Goal: Task Accomplishment & Management: Manage account settings

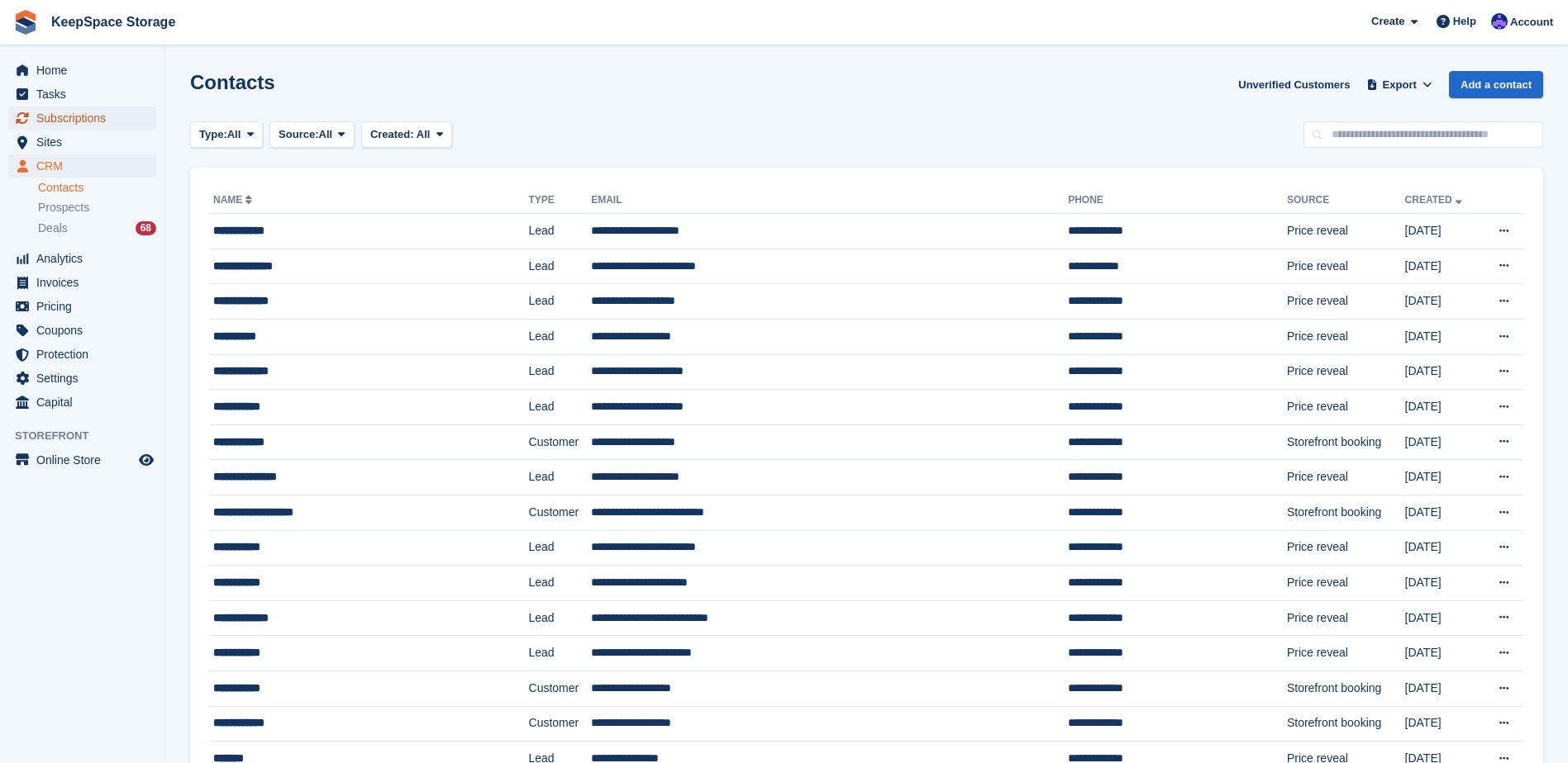
click at [116, 121] on span "Subscriptions" at bounding box center [86, 117] width 100 height 23
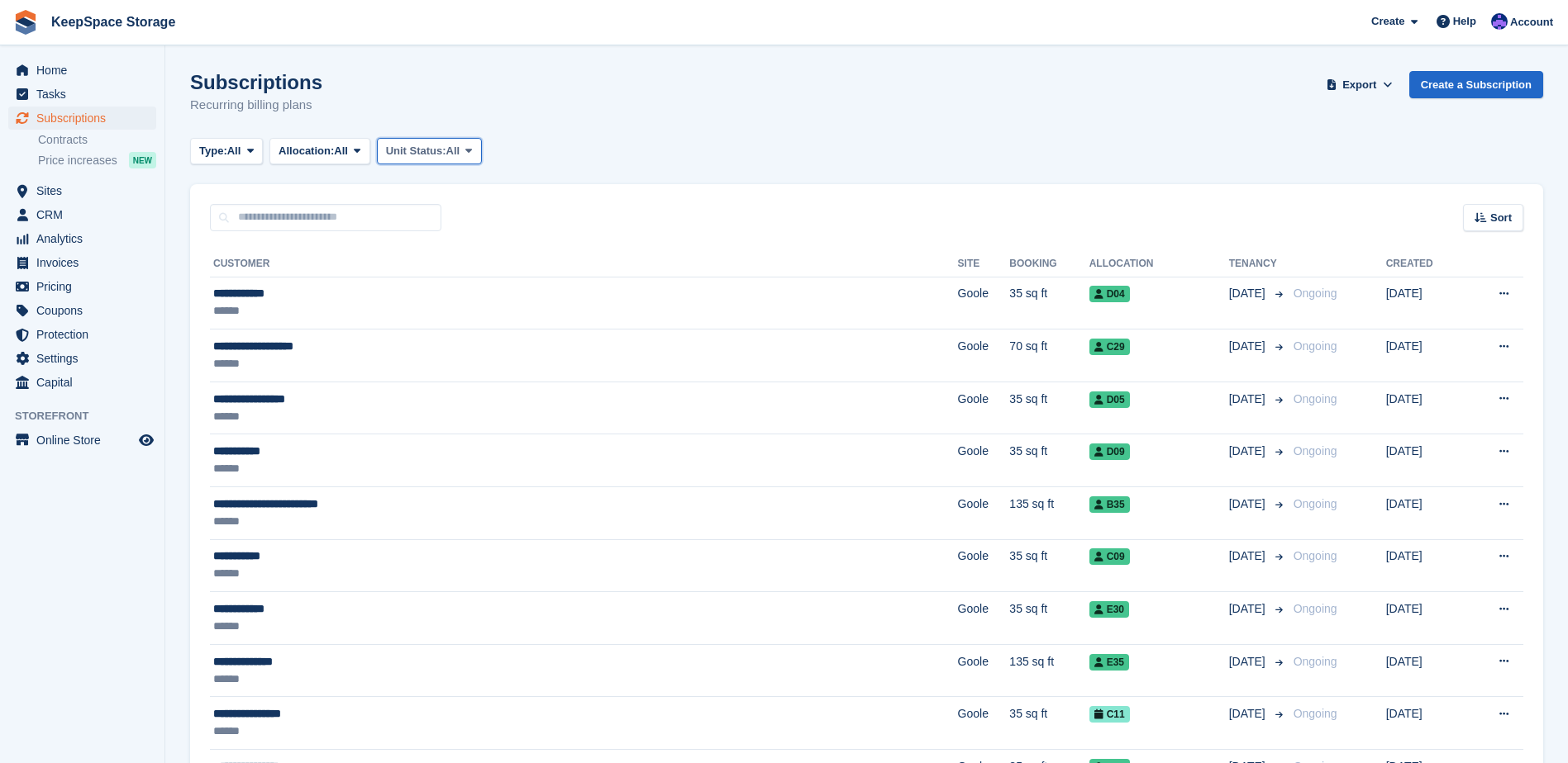
click at [461, 149] on span "All" at bounding box center [453, 151] width 14 height 16
click at [440, 247] on link "Overlocked" at bounding box center [456, 249] width 144 height 30
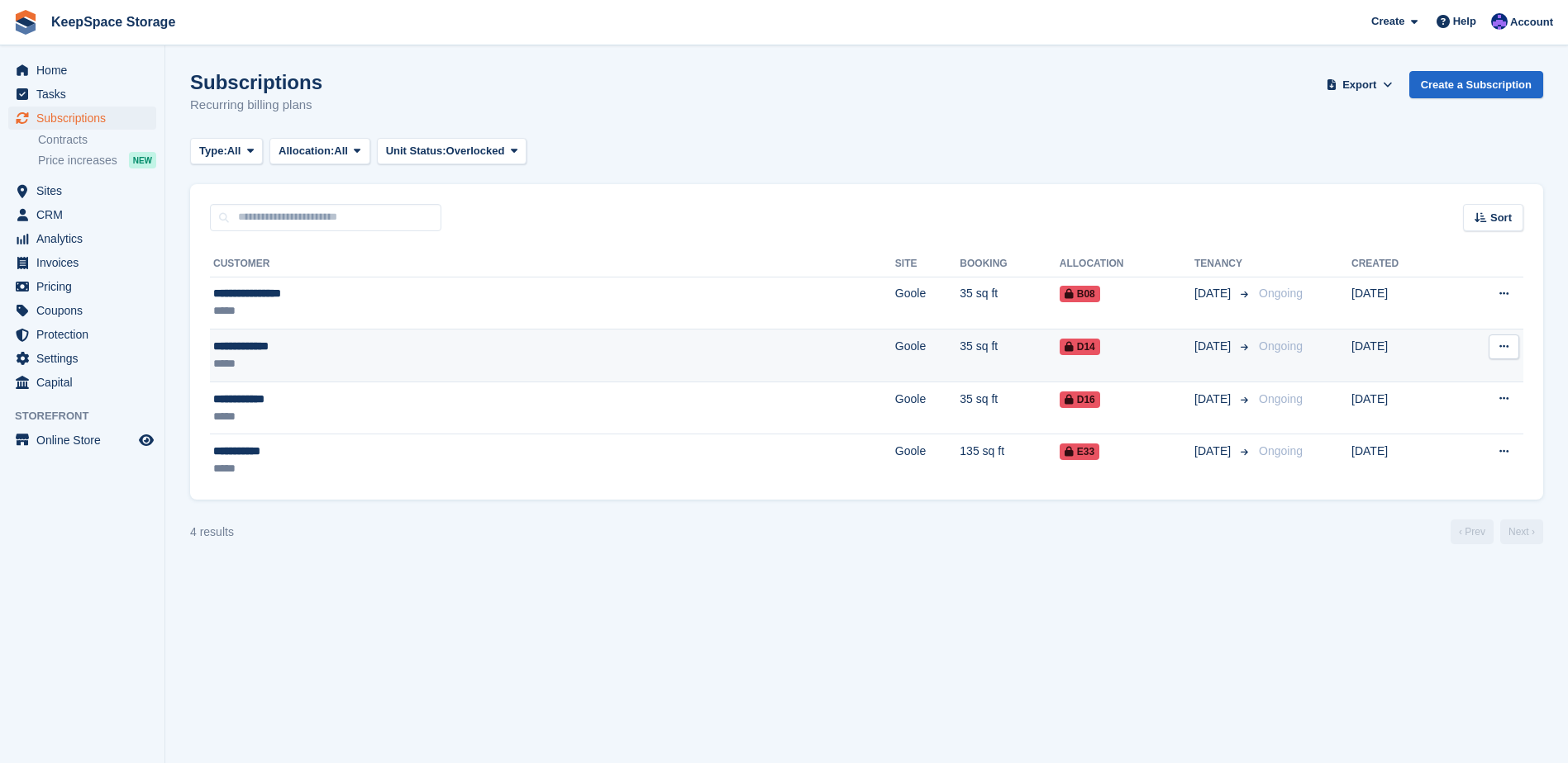
click at [461, 362] on div "*****" at bounding box center [375, 363] width 323 height 17
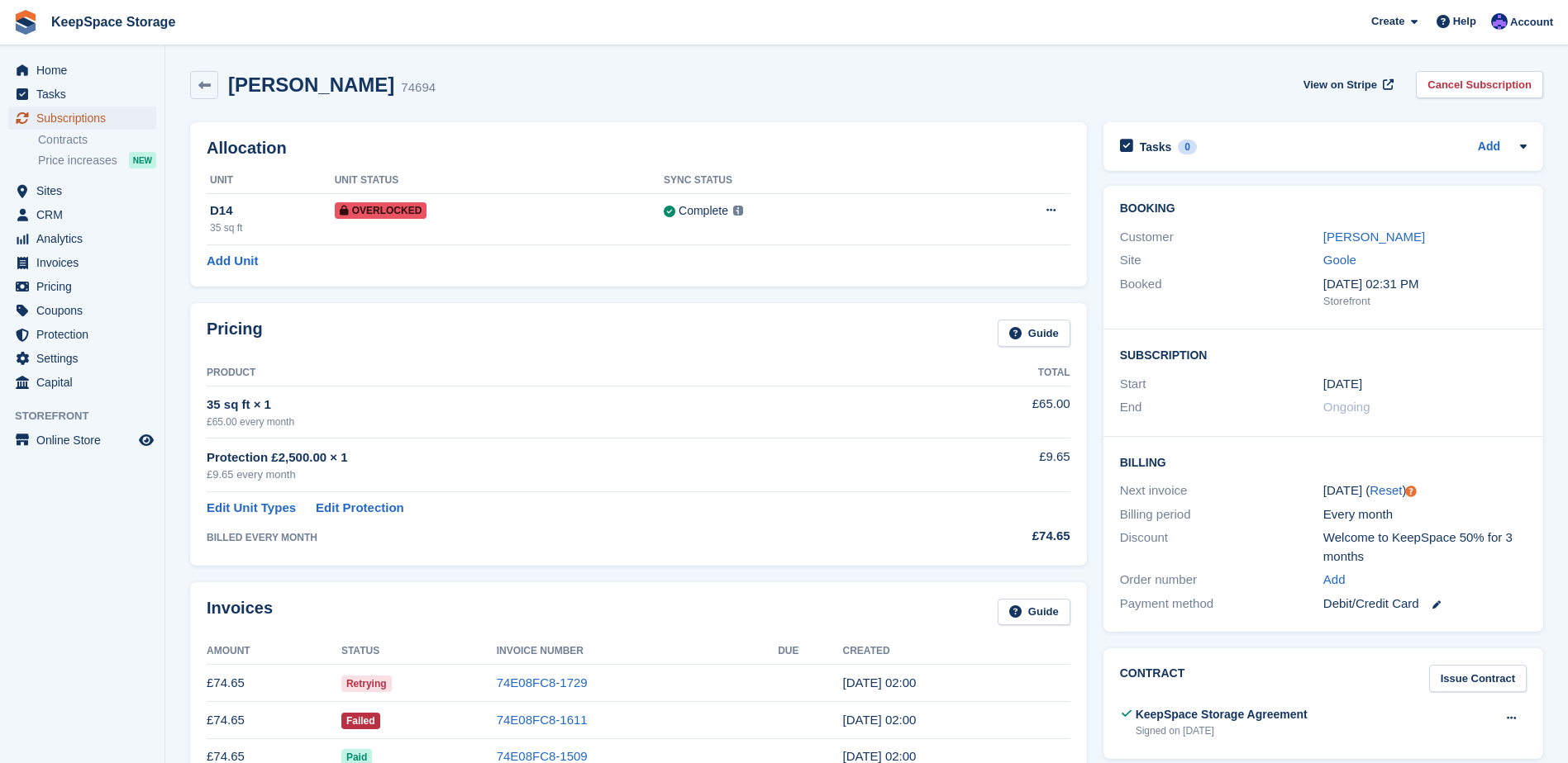
click at [88, 114] on span "Subscriptions" at bounding box center [86, 117] width 100 height 23
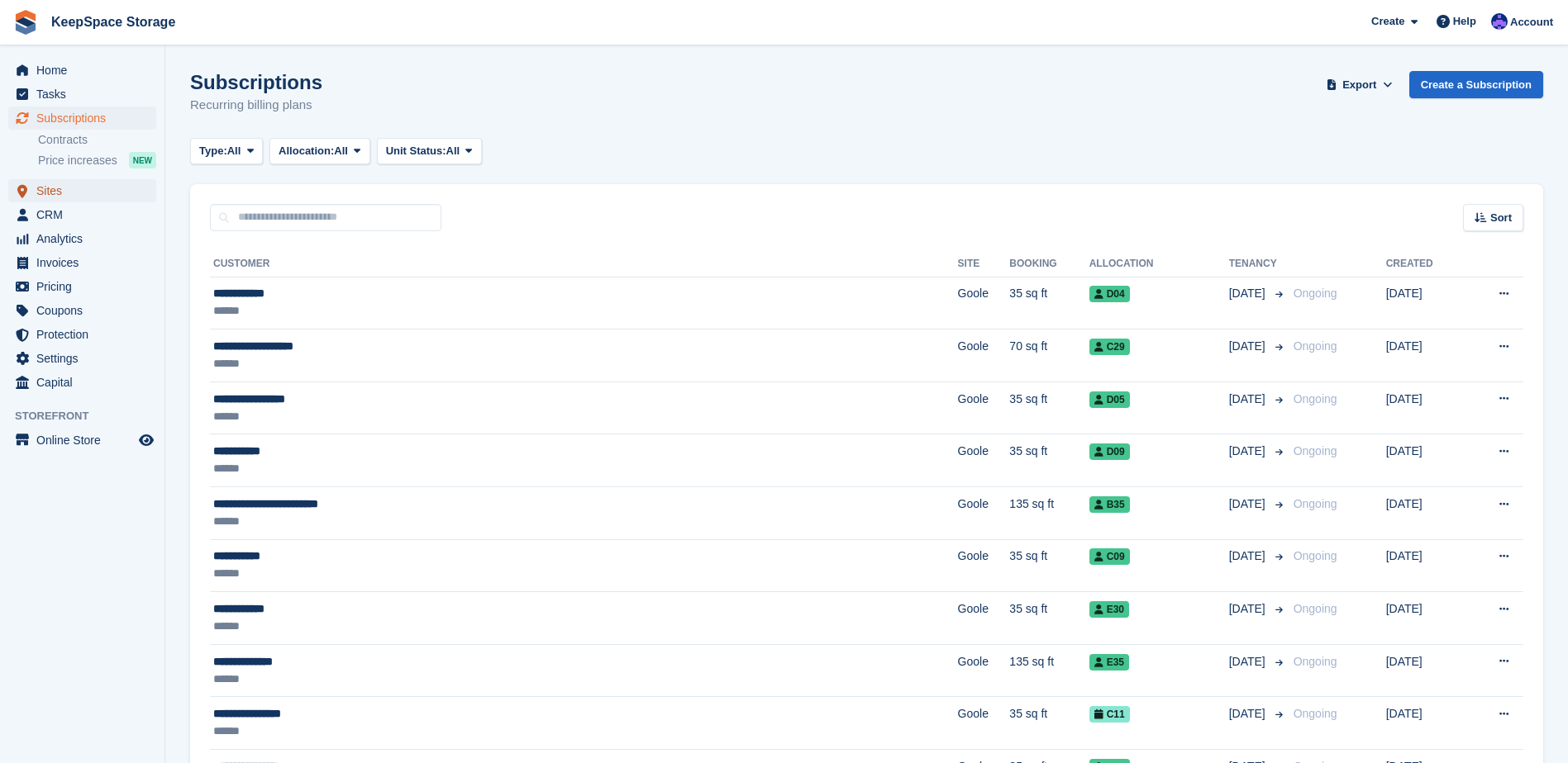
click at [105, 191] on span "Sites" at bounding box center [86, 190] width 100 height 23
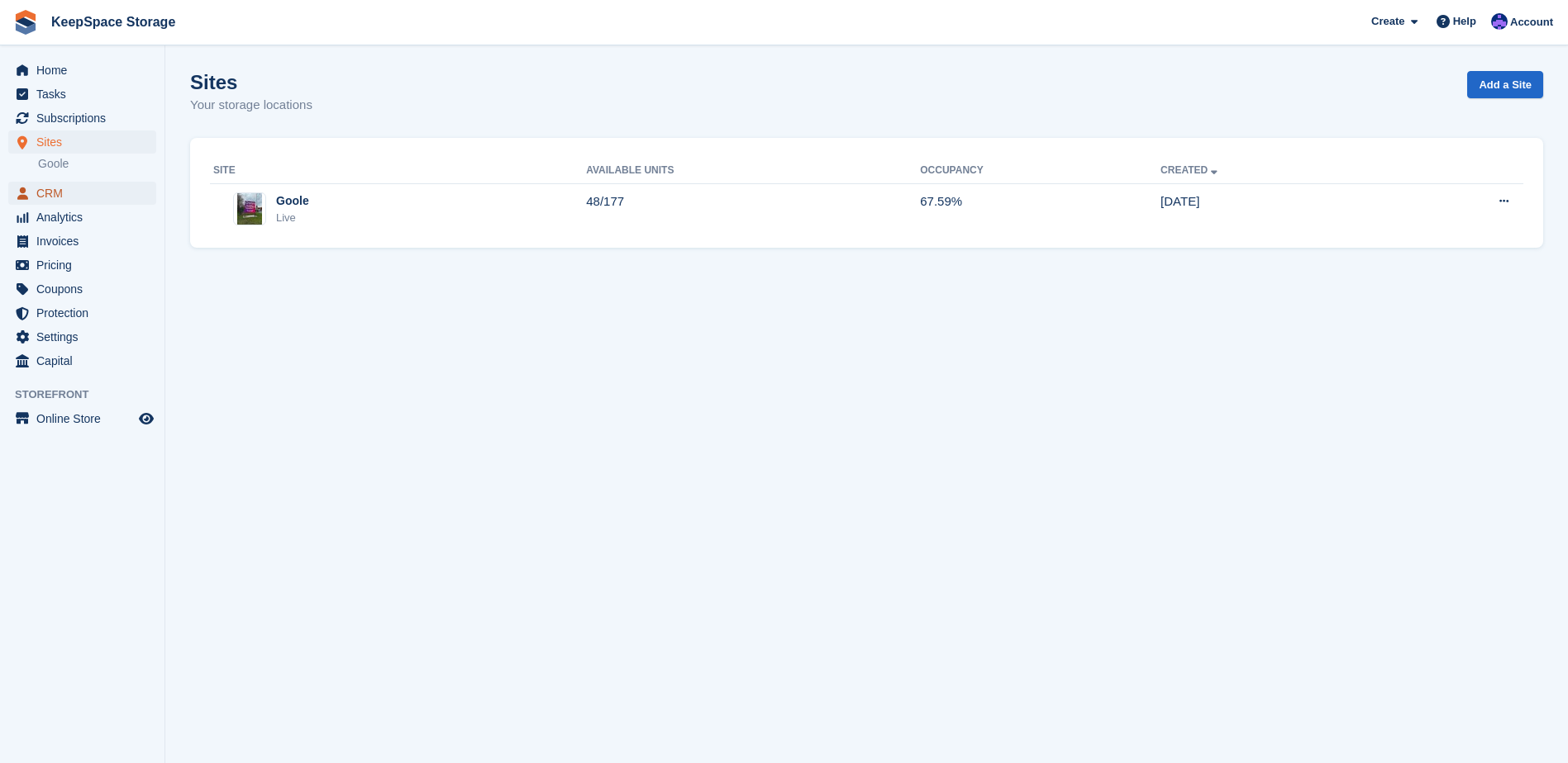
click at [57, 195] on span "CRM" at bounding box center [86, 193] width 100 height 23
